Goal: Use online tool/utility: Utilize a website feature to perform a specific function

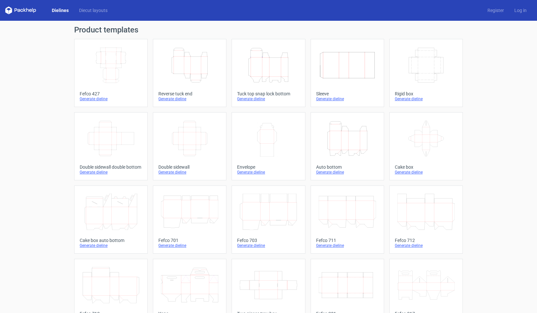
click at [119, 56] on icon "Width Depth Height" at bounding box center [110, 65] width 57 height 36
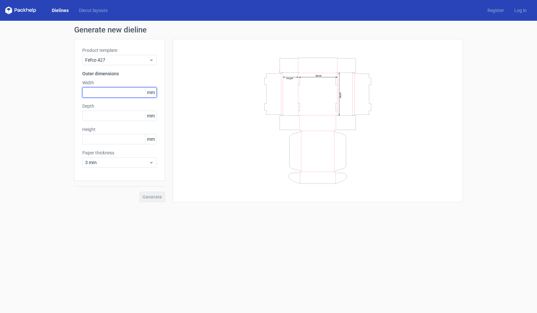
click at [115, 92] on input "text" at bounding box center [119, 92] width 75 height 10
type input "215"
type input "180"
type input "70"
click at [148, 199] on span "Generate" at bounding box center [152, 196] width 19 height 5
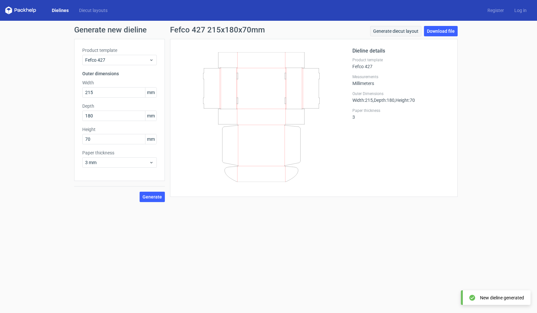
click at [398, 33] on link "Generate diecut layout" at bounding box center [395, 31] width 51 height 10
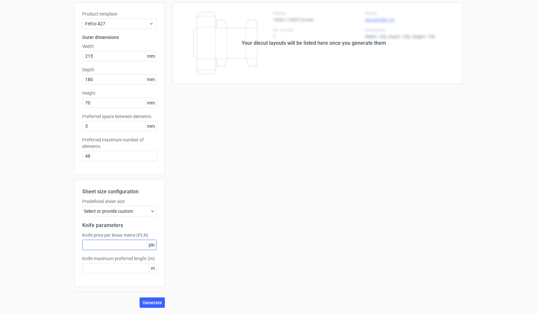
scroll to position [36, 0]
click at [126, 244] on input "text" at bounding box center [119, 244] width 75 height 10
click at [135, 213] on div "Select or provide custom" at bounding box center [119, 211] width 75 height 10
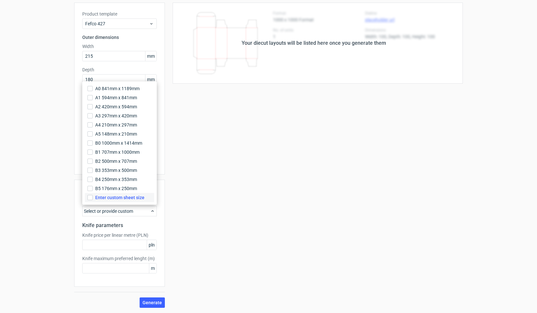
click at [130, 196] on span "Enter custom sheet size" at bounding box center [119, 197] width 49 height 6
click at [93, 196] on input "Enter custom sheet size" at bounding box center [89, 197] width 5 height 5
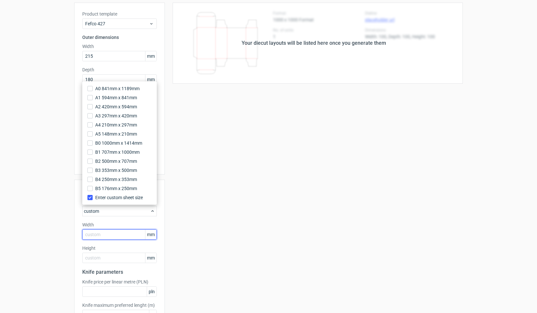
click at [132, 237] on input "text" at bounding box center [119, 234] width 75 height 10
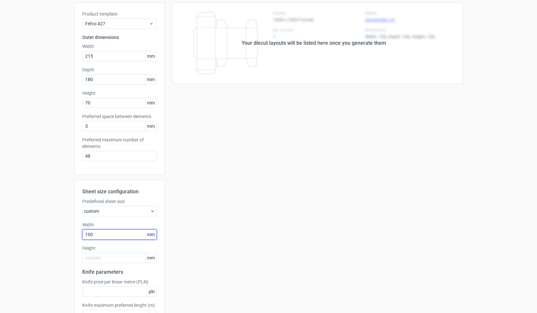
type input "1000"
type input "700"
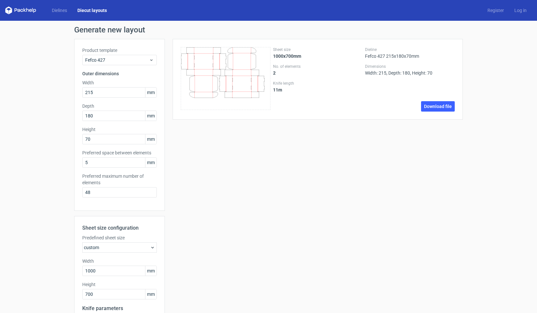
click at [275, 182] on div "Sheet size 1000x700mm No. of elements 2 Knife length 11 m Dieline Fefco 427 215…" at bounding box center [314, 214] width 298 height 351
drag, startPoint x: 295, startPoint y: 88, endPoint x: 272, endPoint y: 89, distance: 23.0
click at [272, 89] on div "Sheet size 1000x700mm No. of elements 2 Knife length 11 m Dieline Fefco 427 215…" at bounding box center [318, 79] width 274 height 64
click at [288, 93] on div "Sheet size 1000x700mm No. of elements 2 Knife length 11 m" at bounding box center [318, 79] width 90 height 64
